Goal: Task Accomplishment & Management: Complete application form

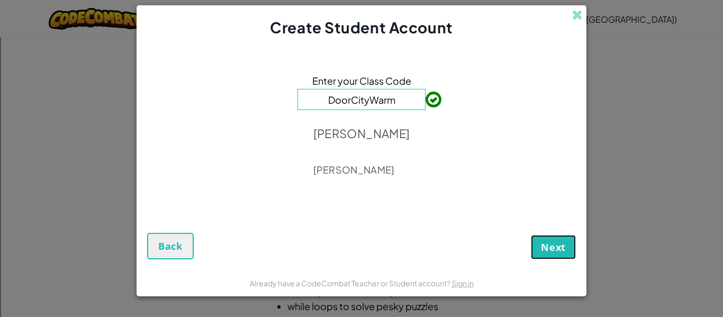
click at [552, 243] on span "Next" at bounding box center [553, 247] width 25 height 13
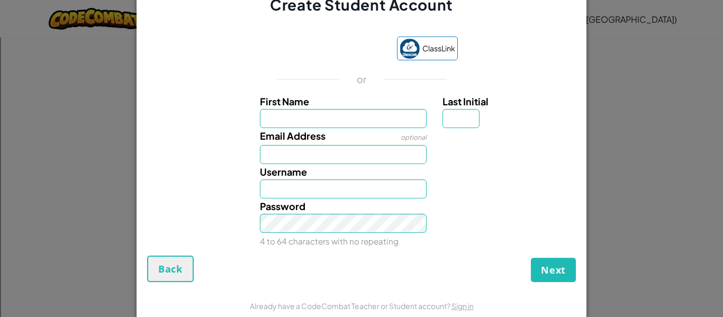
click at [532, 148] on div "Email Address optional" at bounding box center [361, 146] width 439 height 36
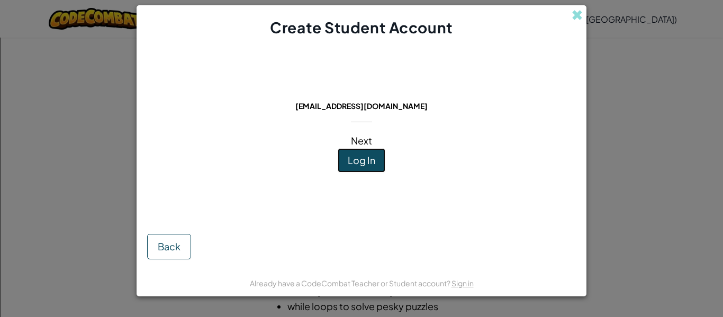
click at [366, 157] on span "Log In" at bounding box center [362, 160] width 28 height 12
